Goal: Information Seeking & Learning: Learn about a topic

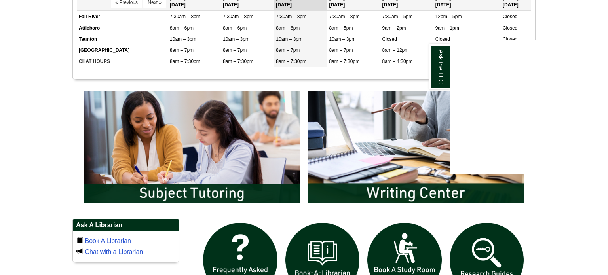
scroll to position [347, 0]
click at [435, 76] on link "Ask the LLC" at bounding box center [439, 66] width 21 height 45
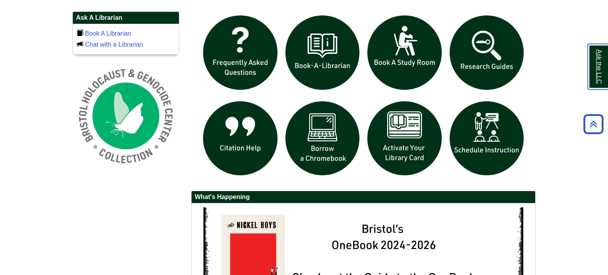
scroll to position [555, 0]
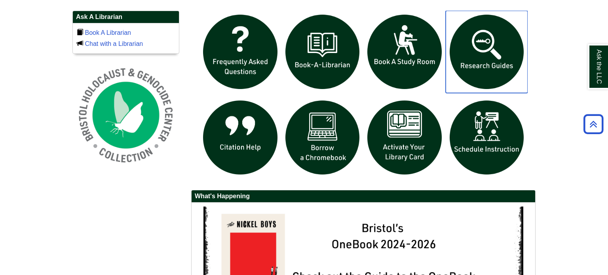
click at [480, 47] on img "slideshow" at bounding box center [486, 52] width 82 height 82
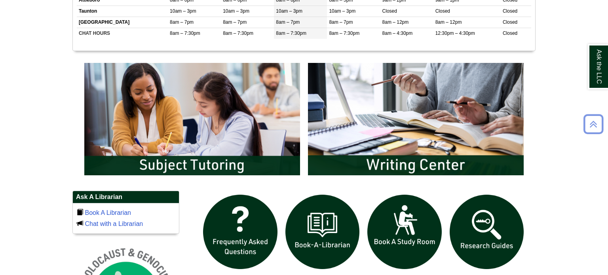
scroll to position [391, 0]
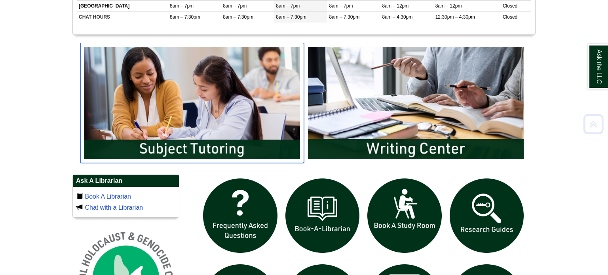
click at [227, 81] on img "slideshow" at bounding box center [192, 103] width 224 height 120
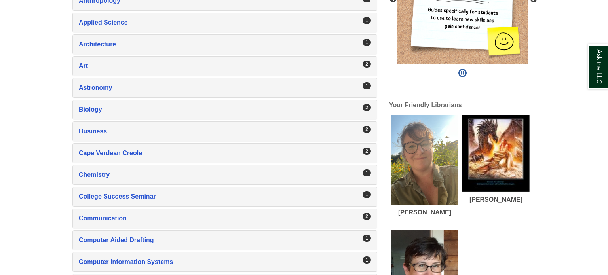
scroll to position [260, 0]
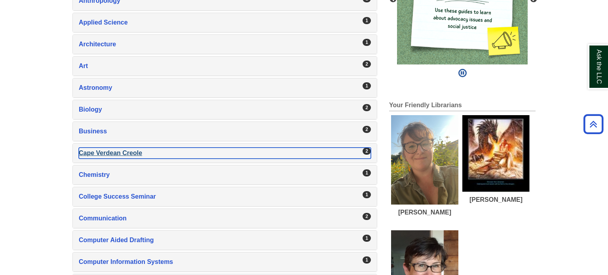
click at [139, 153] on div "Cape Verdean Creole , 2 guides" at bounding box center [225, 153] width 292 height 11
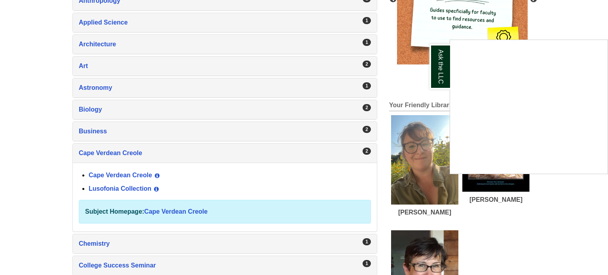
click at [142, 175] on div "Ask the LLC" at bounding box center [304, 137] width 608 height 275
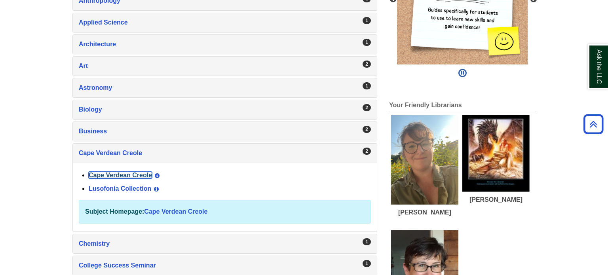
click at [142, 175] on link "Cape Verdean Creole" at bounding box center [120, 175] width 63 height 7
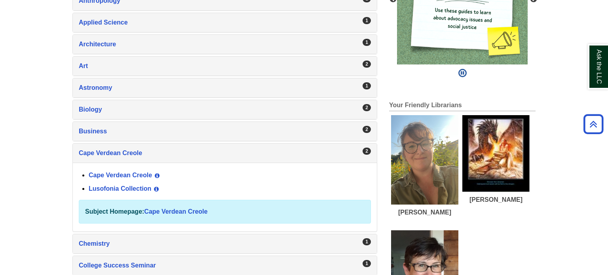
click at [126, 139] on div "2 Business , 2 guides Business View Guide Info Financial Services View Guide In…" at bounding box center [224, 131] width 305 height 20
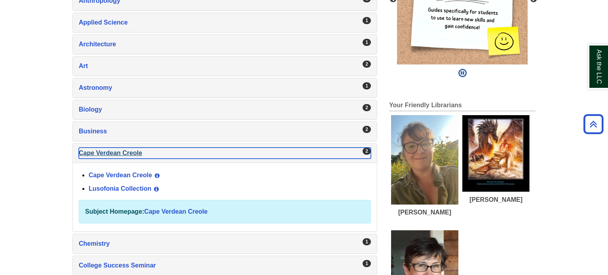
click at [184, 152] on div "Cape Verdean Creole , 2 guides" at bounding box center [225, 153] width 292 height 11
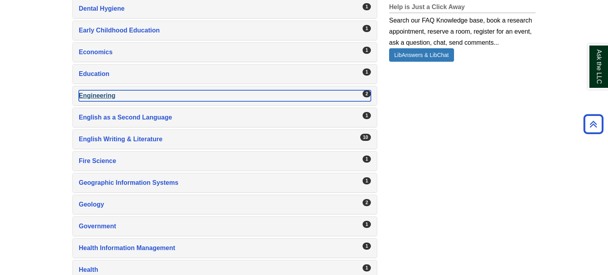
click at [332, 90] on div "Engineering , 2 guides" at bounding box center [225, 95] width 292 height 11
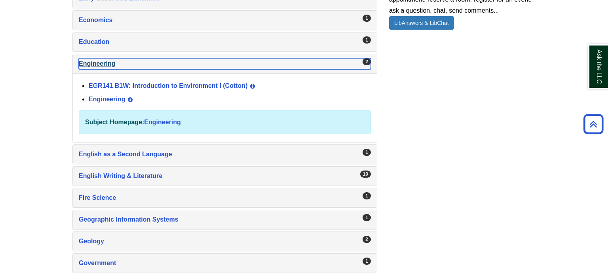
scroll to position [652, 0]
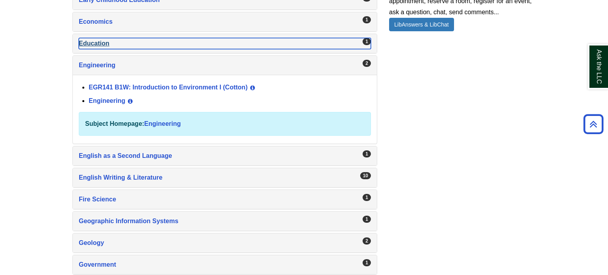
click at [309, 43] on div "Education , 1 guides" at bounding box center [225, 43] width 292 height 11
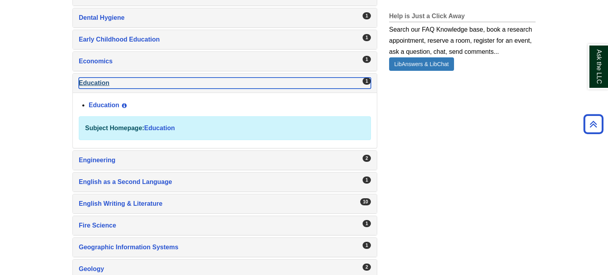
scroll to position [536, 0]
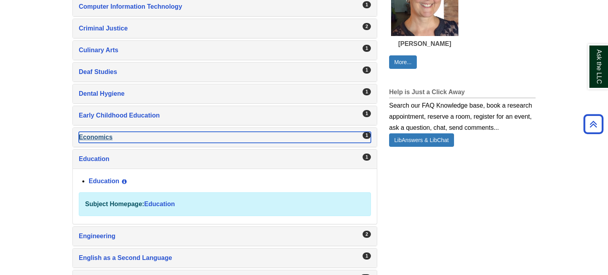
click at [306, 132] on div "Economics , 1 guides" at bounding box center [225, 137] width 292 height 11
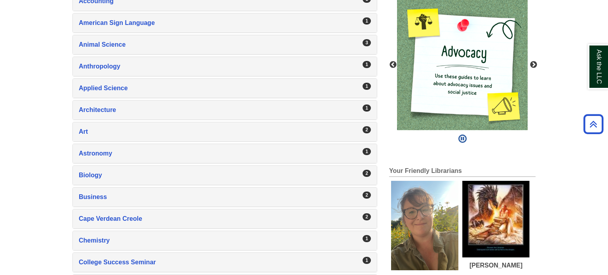
scroll to position [195, 0]
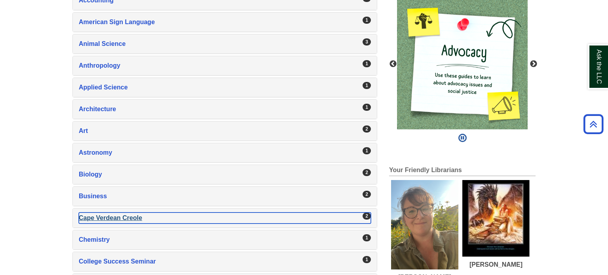
click at [128, 219] on div "Cape Verdean Creole , 2 guides" at bounding box center [225, 217] width 292 height 11
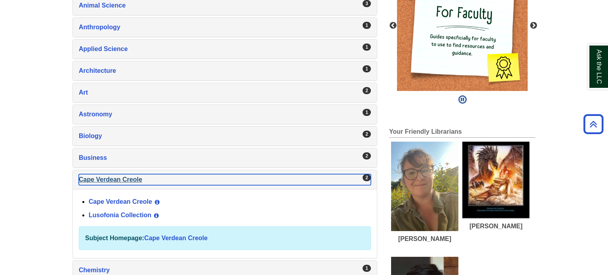
scroll to position [234, 0]
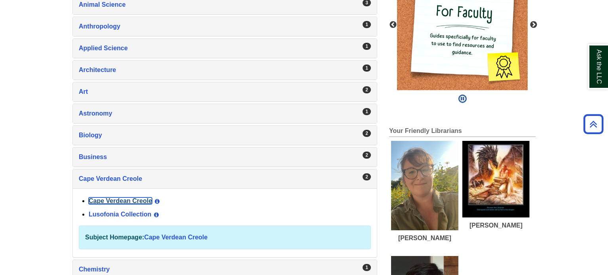
click at [118, 198] on link "Cape Verdean Creole" at bounding box center [120, 200] width 63 height 7
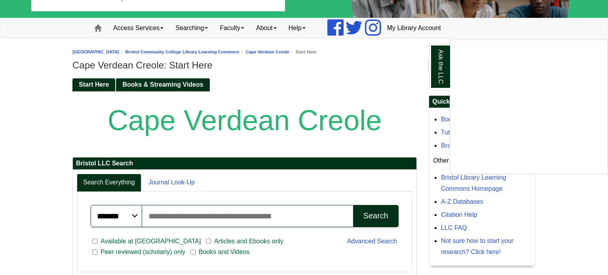
scroll to position [61, 0]
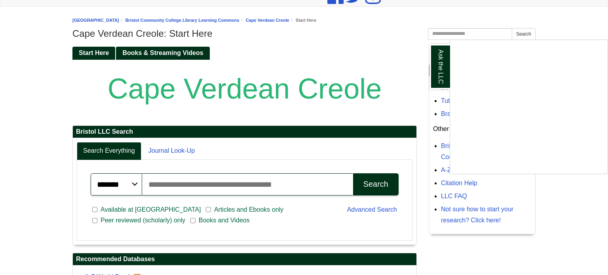
scroll to position [79, 0]
click at [159, 52] on div "Ask the LLC" at bounding box center [304, 137] width 608 height 275
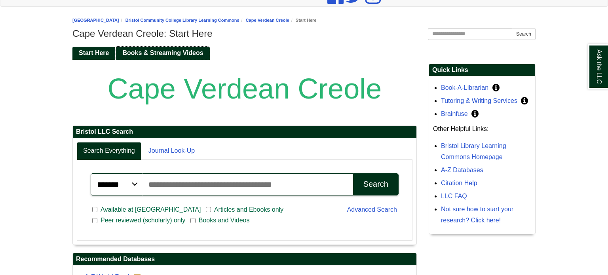
click at [161, 54] on span "Books & Streaming Videos" at bounding box center [162, 52] width 81 height 7
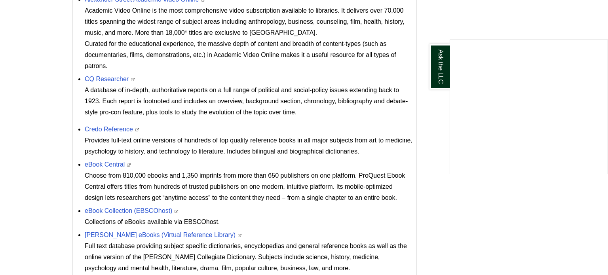
scroll to position [506, 0]
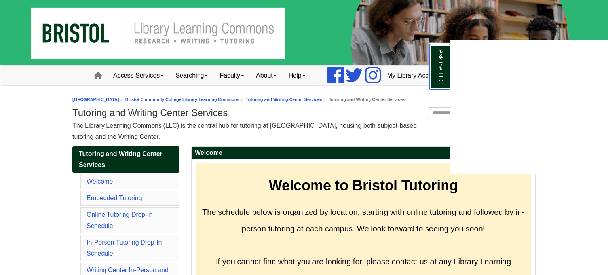
click at [438, 78] on link "Ask the LLC" at bounding box center [439, 66] width 21 height 45
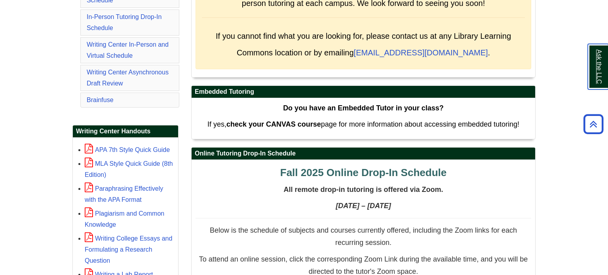
scroll to position [226, 0]
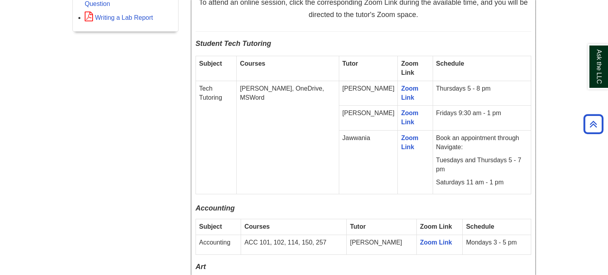
scroll to position [481, 0]
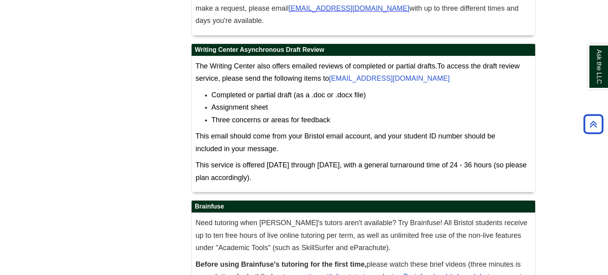
scroll to position [4539, 0]
